Goal: Information Seeking & Learning: Learn about a topic

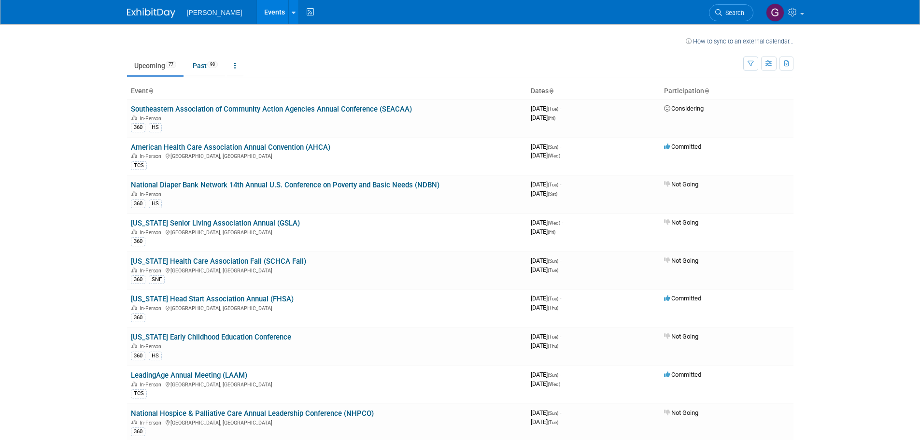
click at [742, 63] on ul "Upcoming 77 Past 98 All Events 175 Past and Upcoming Grouped Annually Events gr…" at bounding box center [435, 67] width 616 height 22
click at [750, 63] on icon "button" at bounding box center [750, 64] width 6 height 6
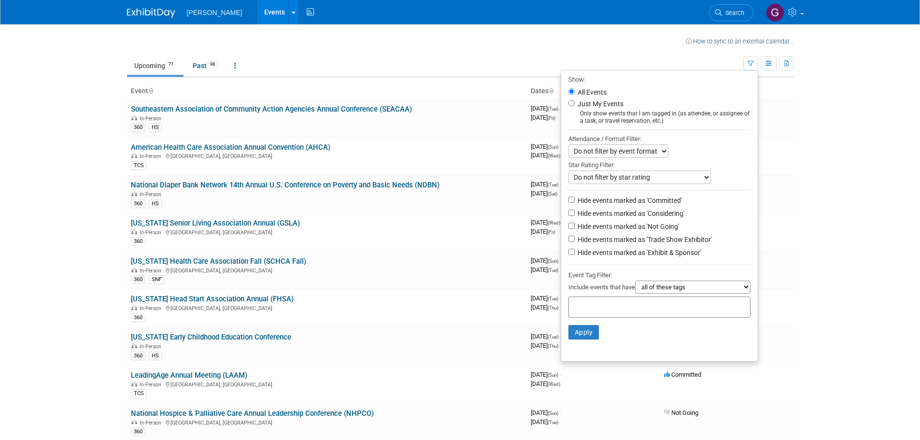
click at [590, 103] on label "Just My Events" at bounding box center [600, 104] width 48 height 10
click at [575, 103] on input "Just My Events" at bounding box center [571, 103] width 6 height 6
radio input "true"
click at [574, 338] on button "Apply" at bounding box center [583, 332] width 31 height 14
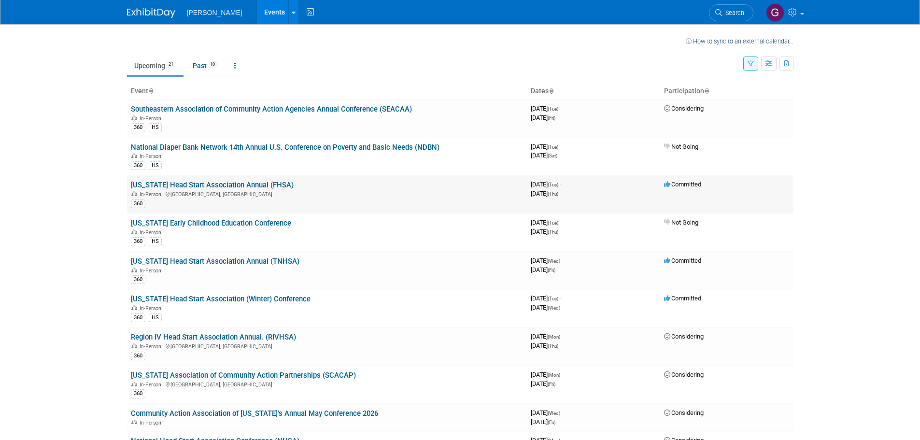
click at [231, 186] on link "[US_STATE] Head Start Association Annual (FHSA)" at bounding box center [212, 185] width 163 height 9
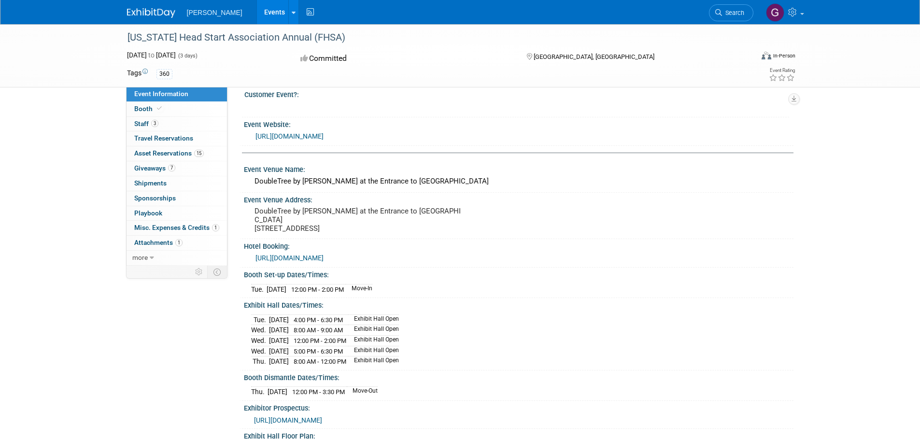
scroll to position [97, 0]
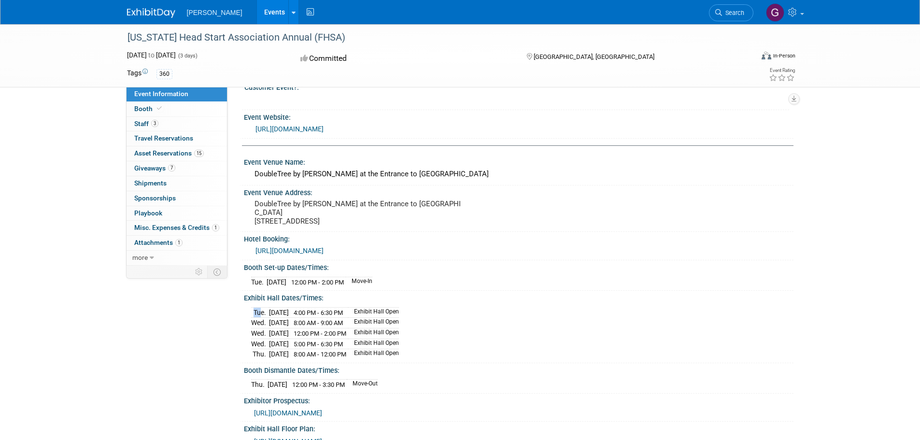
drag, startPoint x: 256, startPoint y: 313, endPoint x: 419, endPoint y: 308, distance: 162.8
click at [419, 308] on div "Tue. Oct 28, 2025 4:00 PM - 6:30 PM Exhibit Hall Open Wed. Oct 29, 2025 8:00 AM…" at bounding box center [518, 332] width 535 height 55
click at [494, 324] on div "Tue. Oct 28, 2025 4:00 PM - 6:30 PM Exhibit Hall Open Wed. Oct 29, 2025 8:00 AM…" at bounding box center [518, 332] width 535 height 55
drag, startPoint x: 258, startPoint y: 281, endPoint x: 403, endPoint y: 286, distance: 144.5
click at [403, 286] on div "Tue. Oct 28, 2025 12:00 PM - 2:00 PM Move-In" at bounding box center [518, 280] width 535 height 13
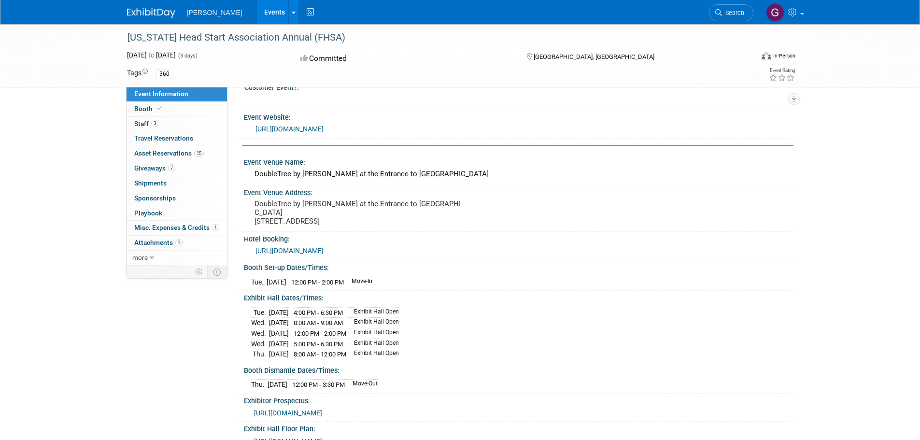
click at [438, 288] on div "Booth Set-up Dates/Times: Tue. Oct 28, 2025 12:00 PM - 2:00 PM Move-In Save Cha…" at bounding box center [516, 275] width 554 height 30
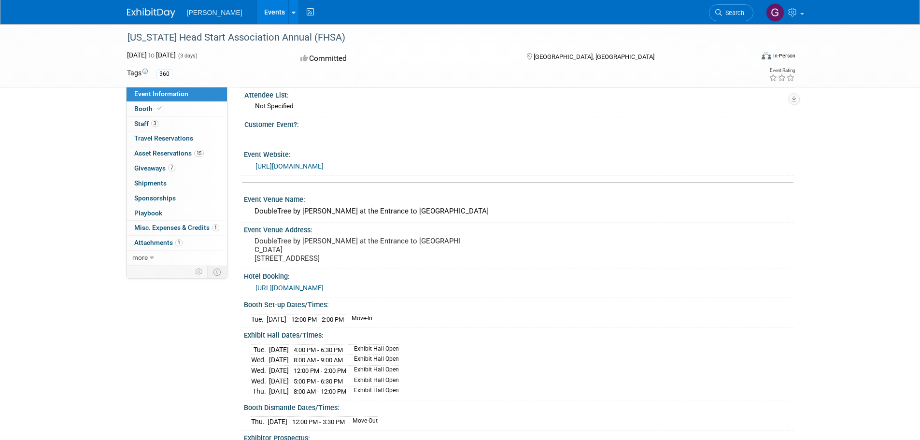
scroll to position [48, 0]
